Goal: Transaction & Acquisition: Purchase product/service

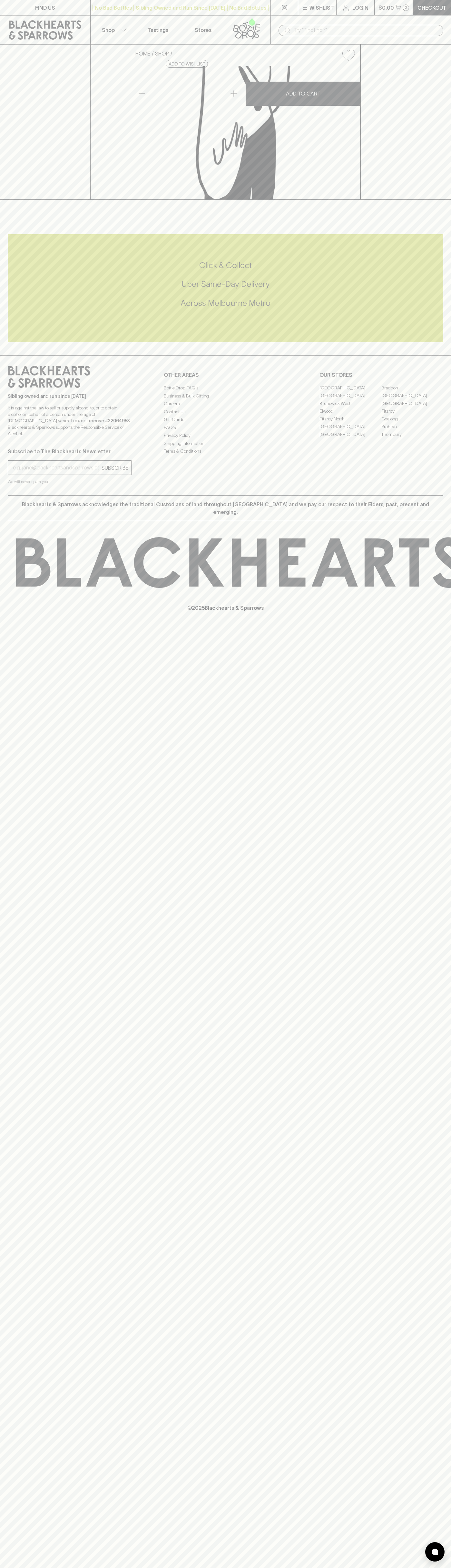
click at [434, 4] on p "Checkout" at bounding box center [432, 7] width 29 height 8
click at [33, 1567] on html "FIND US | No Bad Bottles | Sibling Owned and Run Since [DATE] | No Bad Bottles …" at bounding box center [226, 784] width 451 height 1568
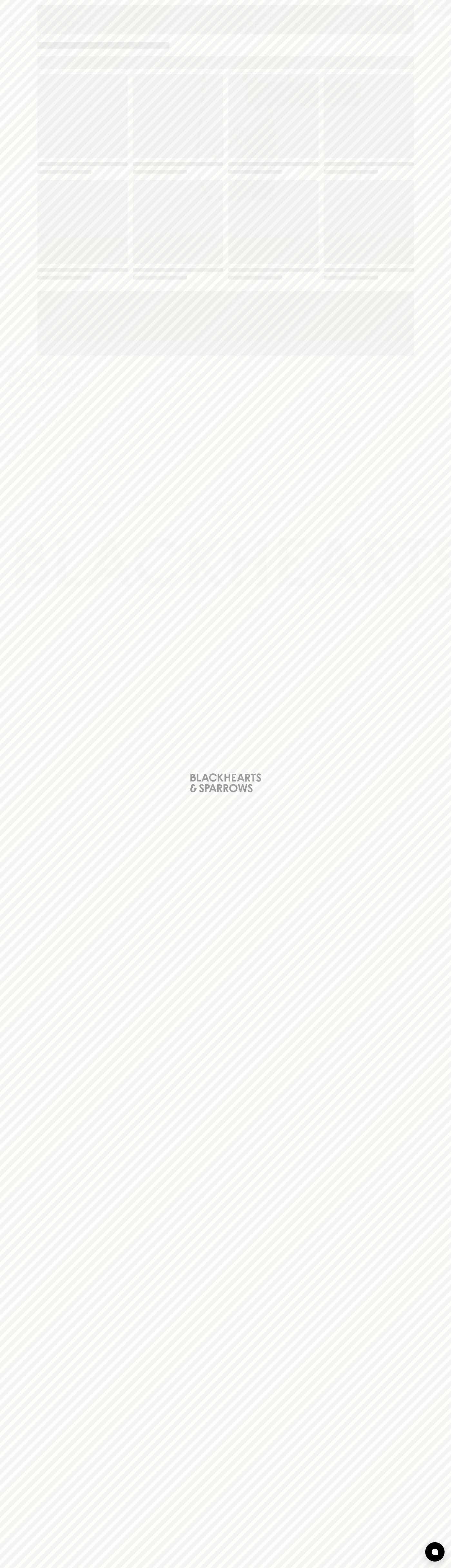
click at [20, 1062] on div "Loading" at bounding box center [226, 784] width 451 height 1568
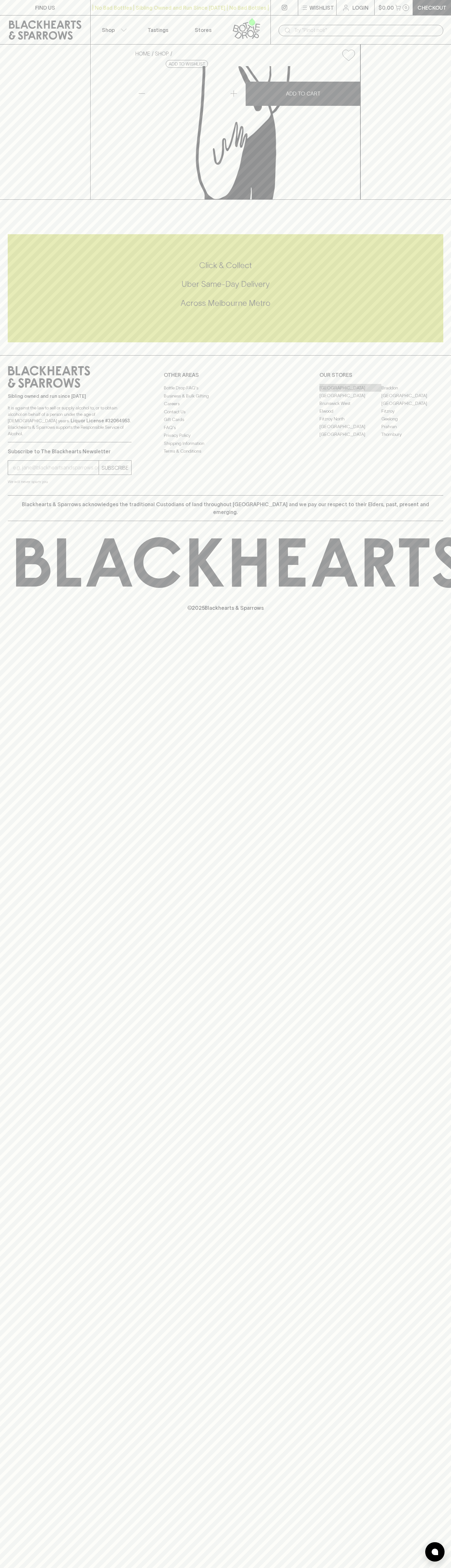
click at [351, 392] on link "[GEOGRAPHIC_DATA]" at bounding box center [350, 388] width 62 height 8
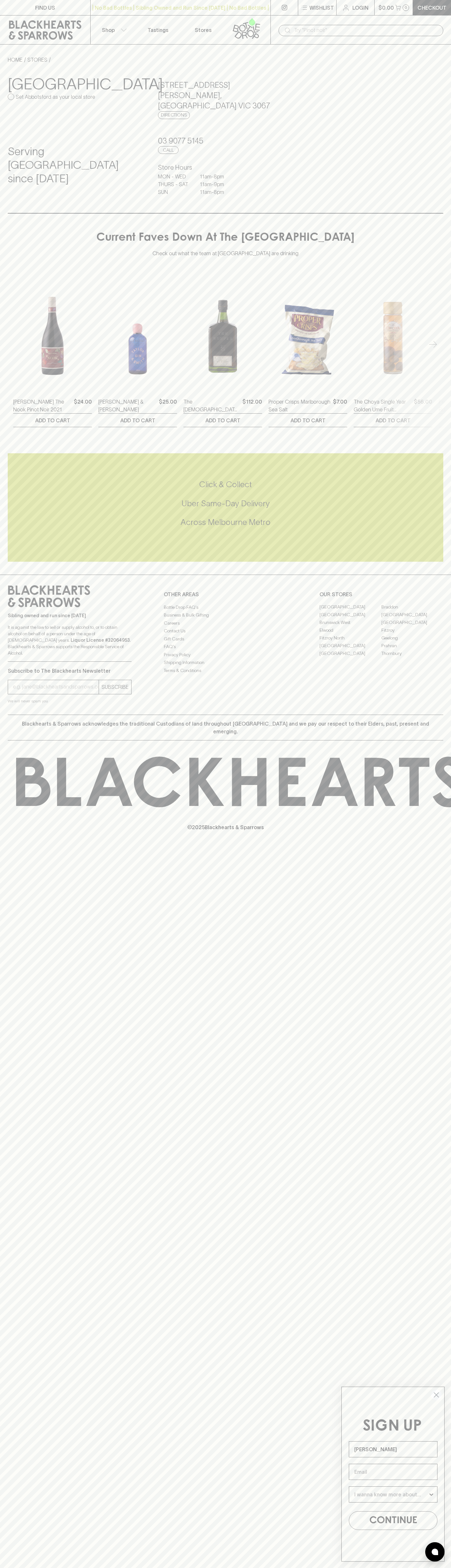
type input "[PERSON_NAME]"
